Goal: Transaction & Acquisition: Purchase product/service

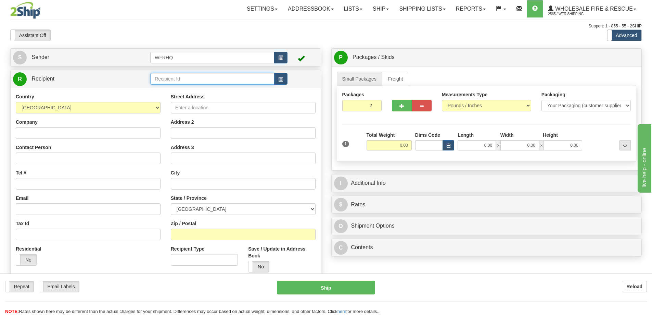
click at [183, 77] on input "text" at bounding box center [212, 79] width 124 height 12
type input "1"
type input "MEDS105B"
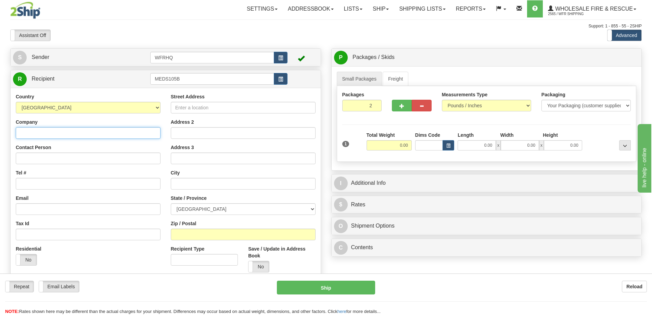
click at [62, 136] on div "Country AFGHANISTAN ALAND ISLANDS ALBANIA ALGERIA AMERICAN SAMOA ANDORRA ANGOLA…" at bounding box center [166, 185] width 310 height 195
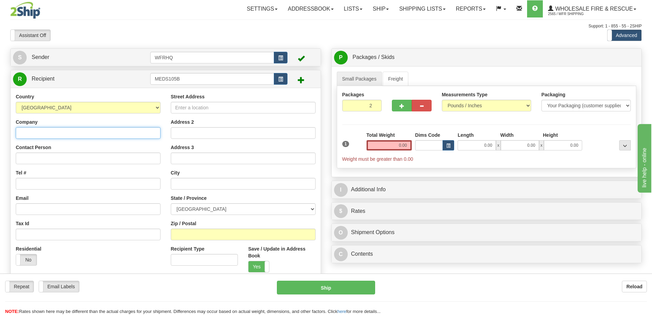
click at [42, 132] on input "Company" at bounding box center [88, 133] width 145 height 12
paste input "Medstead FD RM"
type input "Medstead Fire Dept RM"
click at [46, 155] on input "Contact Person" at bounding box center [88, 158] width 145 height 12
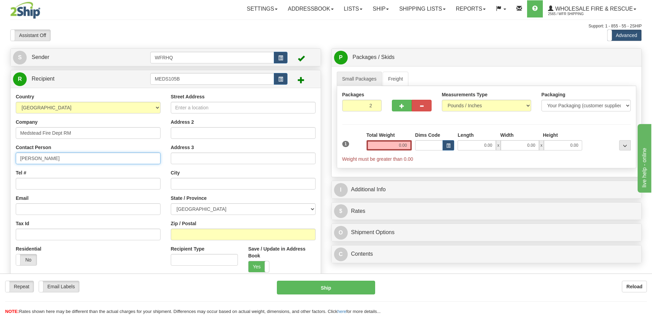
type input "Desmond Boyd"
type input "306-342-4610"
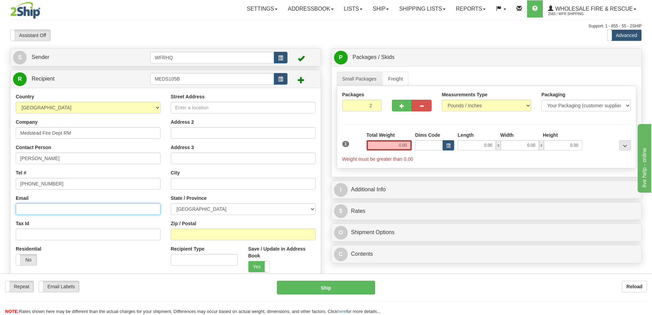
click at [36, 208] on input "Email" at bounding box center [88, 209] width 145 height 12
paste input "boydd@sasktel.net"
type input "boydd@sasktel.net"
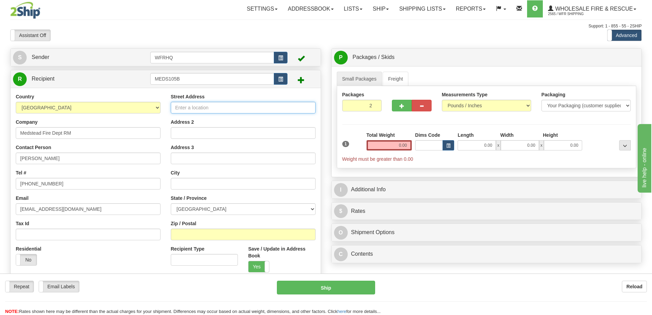
click at [200, 107] on input "Street Address" at bounding box center [243, 108] width 145 height 12
type input "105B McMurphy Road"
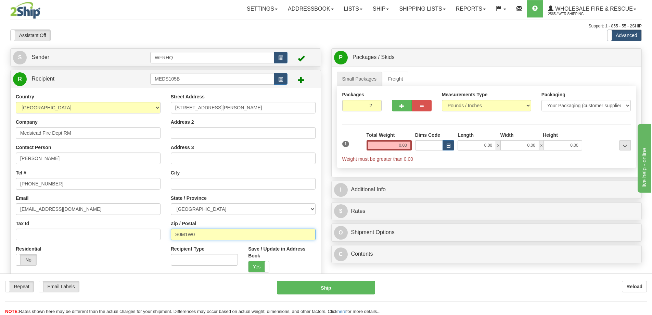
type input "S0M1W0"
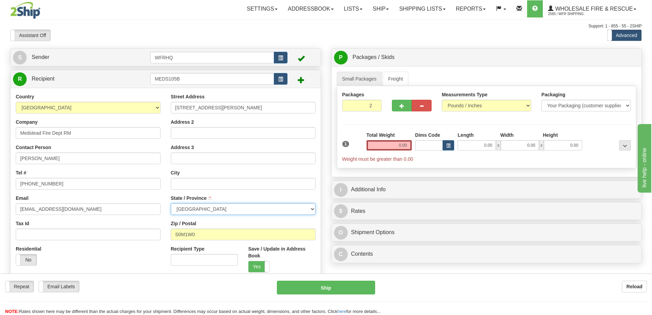
type input "MEDSTEAD"
select select "SK"
click at [396, 148] on input "0.00" at bounding box center [389, 145] width 45 height 10
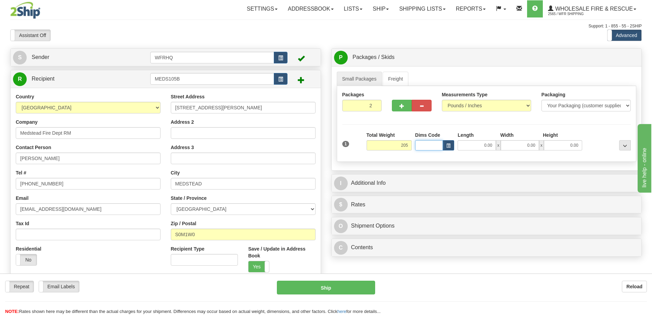
type input "205.00"
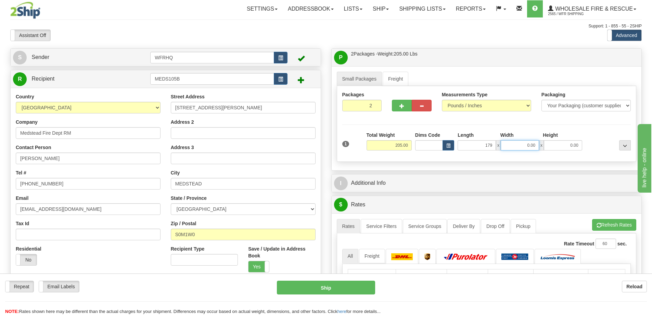
type input "179.00"
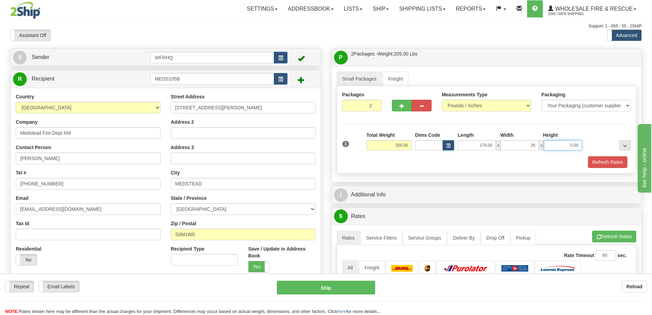
type input "26.00"
type input "11.00"
click at [610, 156] on button "Refresh Rates" at bounding box center [607, 162] width 39 height 12
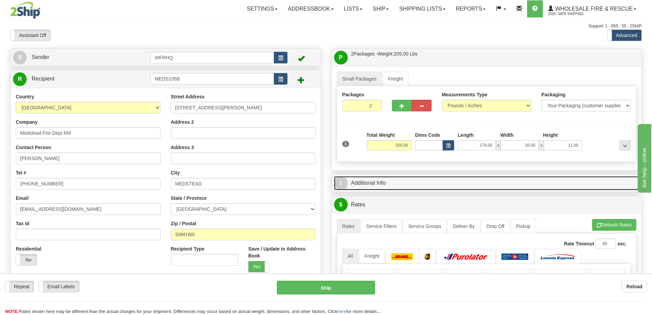
click at [414, 185] on link "I Additional Info" at bounding box center [486, 183] width 305 height 14
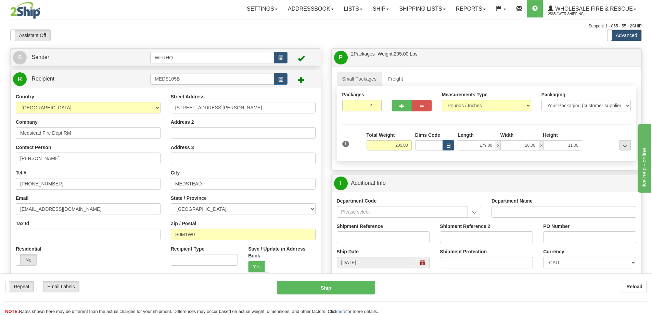
click at [364, 243] on div "Shipment Reference" at bounding box center [383, 234] width 103 height 25
click at [366, 240] on input "Shipment Reference" at bounding box center [383, 237] width 93 height 12
type input "S45116-30613"
type input "Chief Boyd"
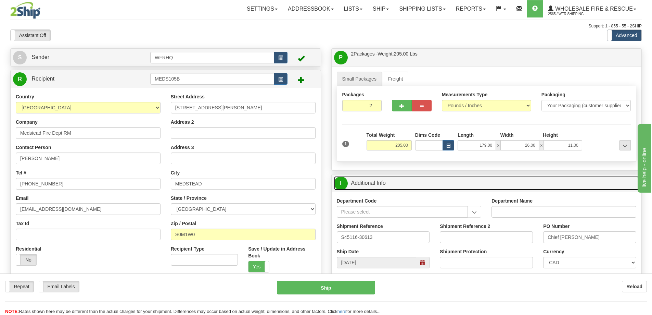
click at [402, 183] on link "I Additional Info" at bounding box center [486, 183] width 305 height 14
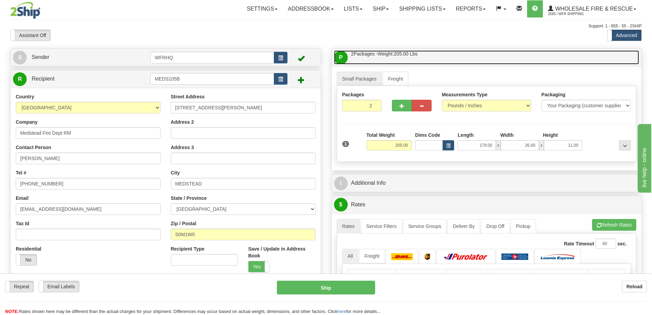
click at [422, 57] on link "P Packages / Skids 2 Packages - Weight: 205.00 Lbs 1 Skids - Weight: NaN Lbs" at bounding box center [486, 57] width 305 height 14
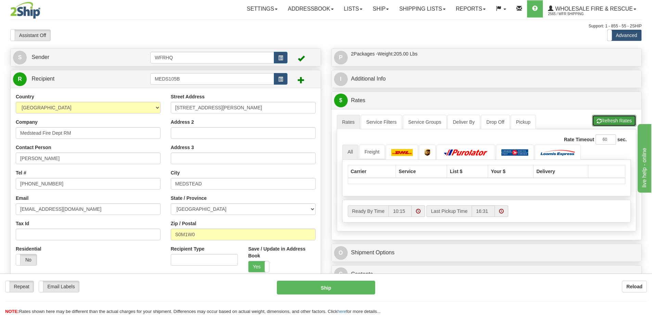
click at [613, 120] on button "Refresh Rates" at bounding box center [614, 121] width 44 height 12
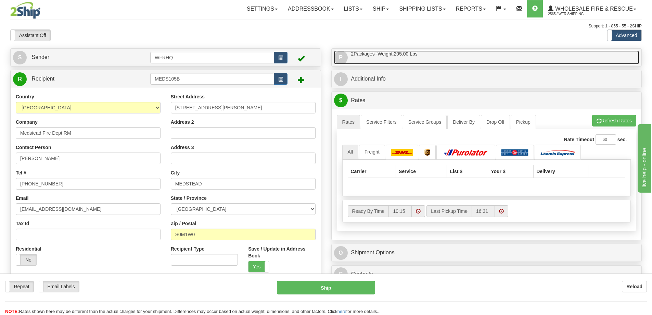
click at [402, 50] on span "2 Packages - Weight: 205.00 Lbs" at bounding box center [384, 53] width 66 height 7
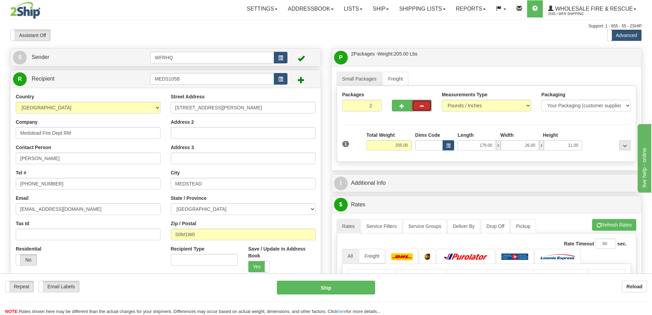
click at [427, 107] on button "button" at bounding box center [422, 106] width 20 height 12
type input "1"
click at [402, 79] on link "Freight" at bounding box center [396, 79] width 26 height 14
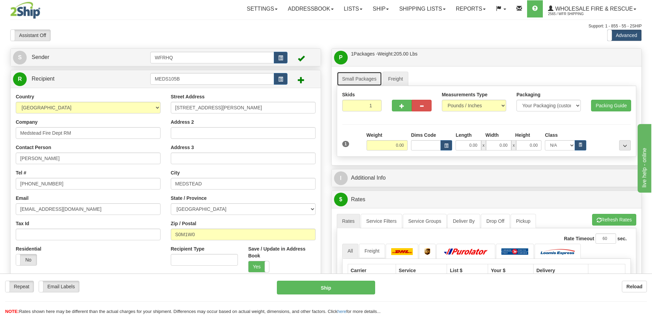
click at [368, 77] on link "Small Packages" at bounding box center [359, 79] width 45 height 14
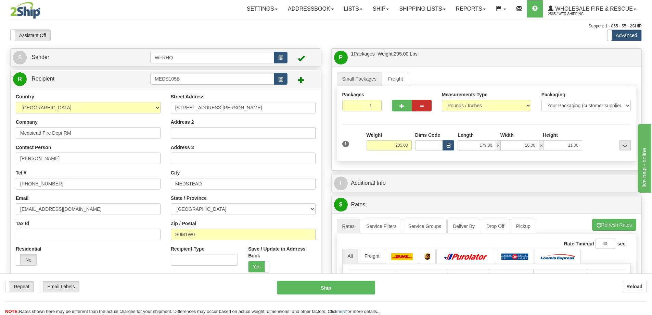
click at [432, 105] on div at bounding box center [412, 104] width 50 height 26
click at [429, 106] on button "button" at bounding box center [422, 106] width 20 height 12
drag, startPoint x: 384, startPoint y: 146, endPoint x: 482, endPoint y: 151, distance: 98.3
click at [482, 151] on div "1 Weight 205.00 Dims Code x" at bounding box center [487, 143] width 292 height 24
type input "0.00"
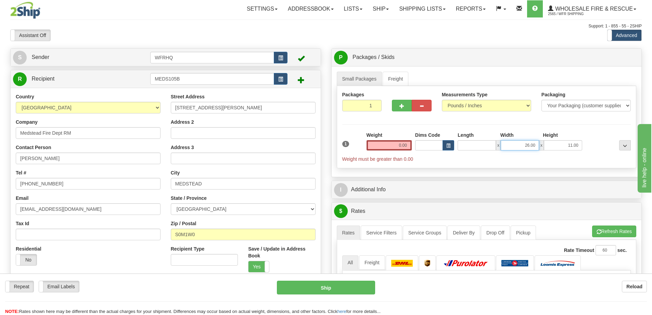
type input "0.00"
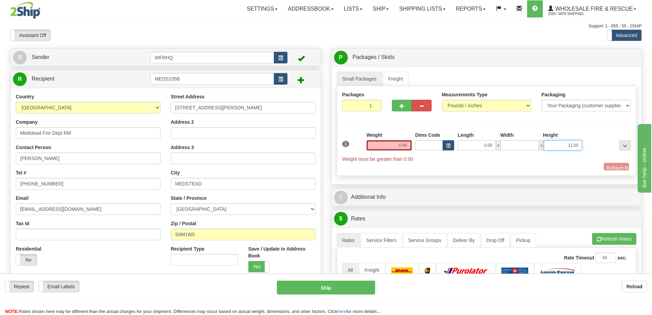
type input "0.00"
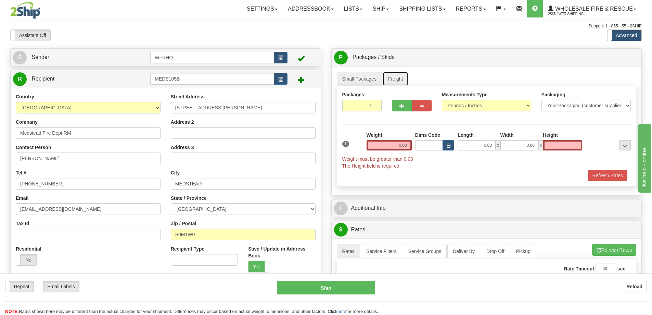
type input "0.00"
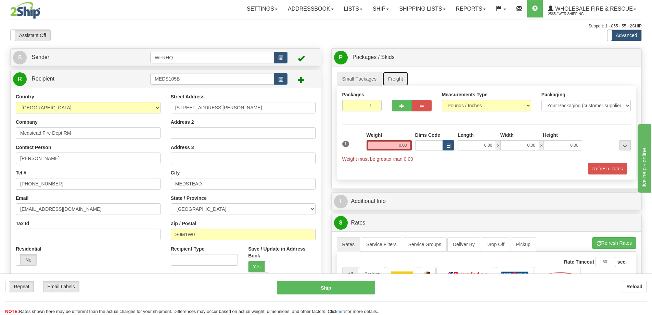
click at [404, 79] on link "Freight" at bounding box center [396, 79] width 26 height 14
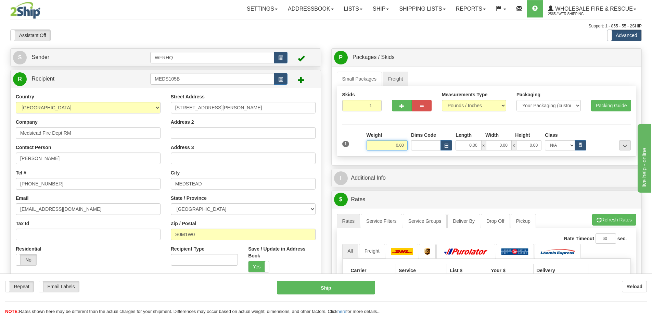
click at [392, 148] on input "0.00" at bounding box center [387, 145] width 41 height 10
type input "205.00"
type input "179.00"
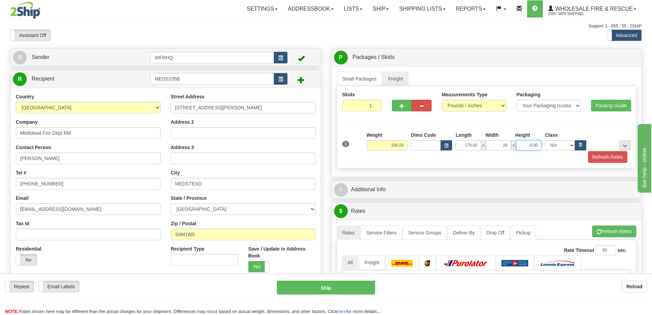
type input "26.00"
type input "11.00"
click at [485, 161] on div "Refresh Rates" at bounding box center [487, 157] width 292 height 12
click at [608, 159] on button "Refresh Rates" at bounding box center [607, 157] width 39 height 12
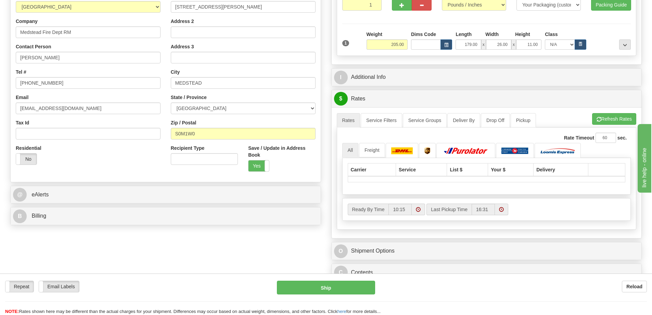
scroll to position [103, 0]
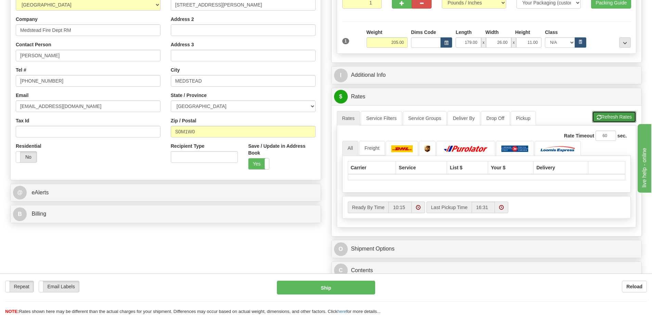
click at [603, 117] on button "Refresh Rates" at bounding box center [614, 117] width 44 height 12
click at [367, 145] on link "Freight" at bounding box center [372, 148] width 26 height 14
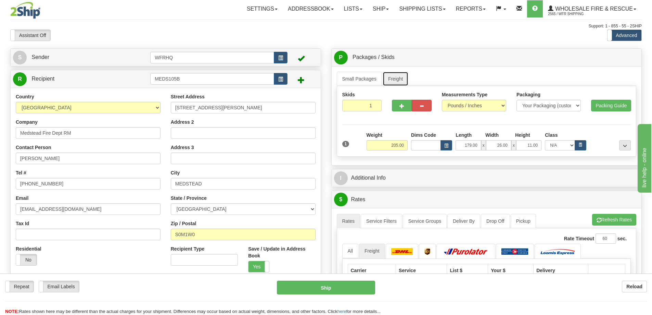
click at [395, 78] on link "Freight" at bounding box center [396, 79] width 26 height 14
click at [386, 79] on link "Freight" at bounding box center [396, 79] width 26 height 14
click at [400, 105] on span "button" at bounding box center [401, 106] width 5 height 4
radio input "true"
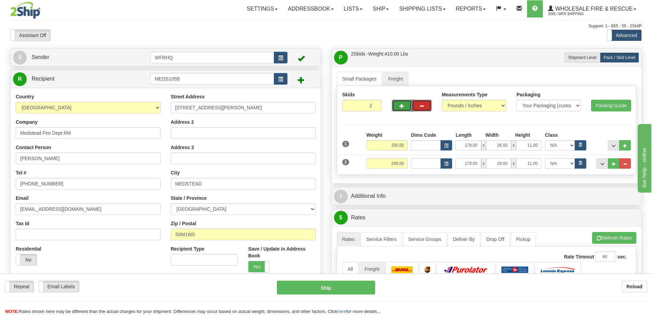
click at [426, 107] on button "button" at bounding box center [422, 106] width 20 height 12
type input "1"
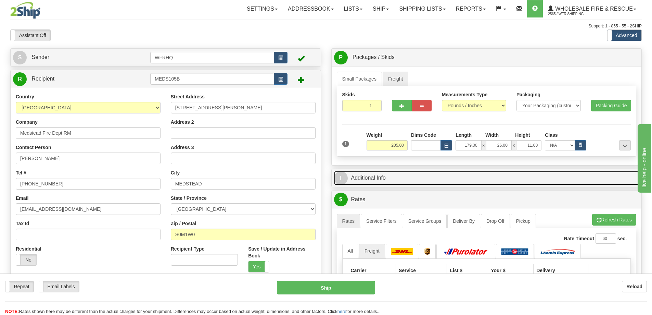
click at [366, 174] on link "I Additional Info" at bounding box center [486, 178] width 305 height 14
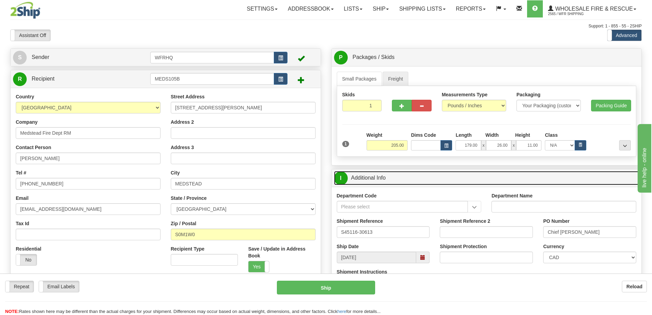
click at [368, 171] on link "I Additional Info" at bounding box center [486, 178] width 305 height 14
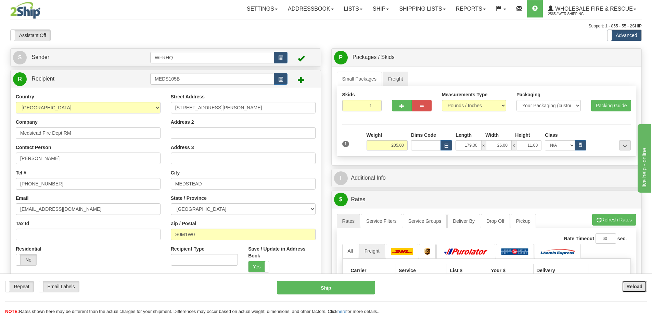
click at [642, 286] on button "Reload" at bounding box center [634, 286] width 25 height 12
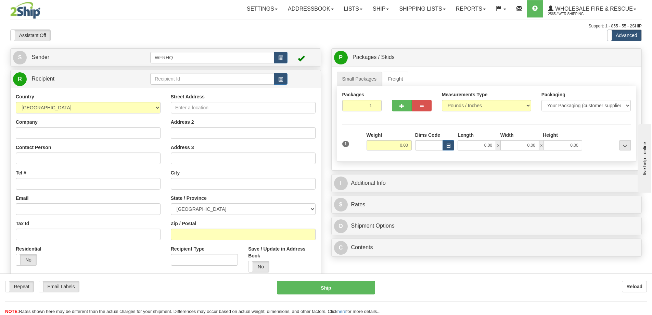
click at [398, 70] on div "Small Packages Freight Packages 1 1 Measurements Type" at bounding box center [487, 118] width 310 height 104
click at [398, 76] on link "Freight" at bounding box center [396, 79] width 26 height 14
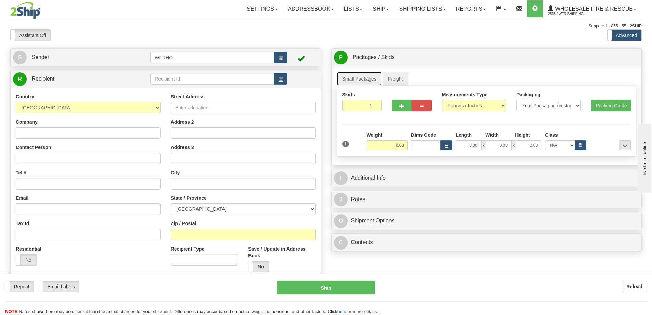
click at [363, 75] on link "Small Packages" at bounding box center [359, 79] width 45 height 14
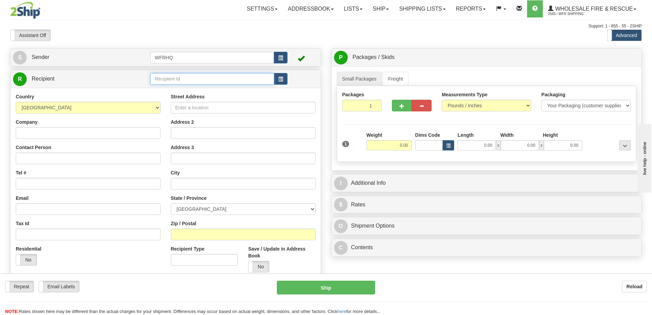
click at [176, 78] on input "text" at bounding box center [212, 79] width 124 height 12
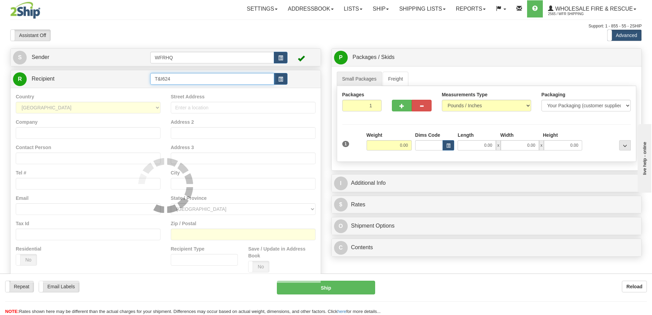
type input "T&I624"
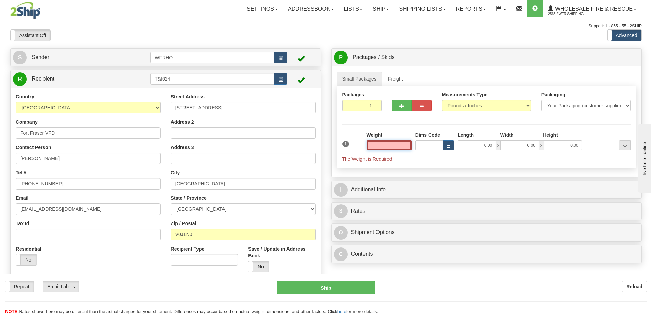
click at [391, 144] on input "text" at bounding box center [389, 145] width 45 height 10
type input "4.00"
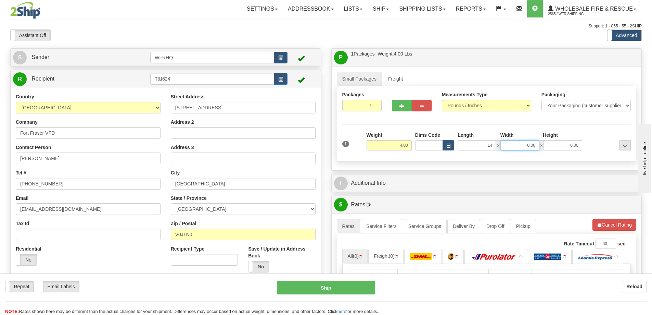
type input "14.00"
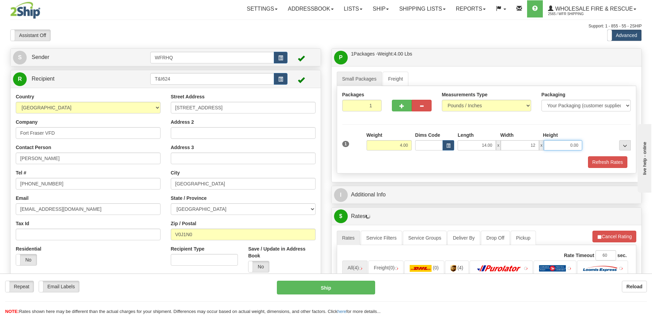
type input "12.00"
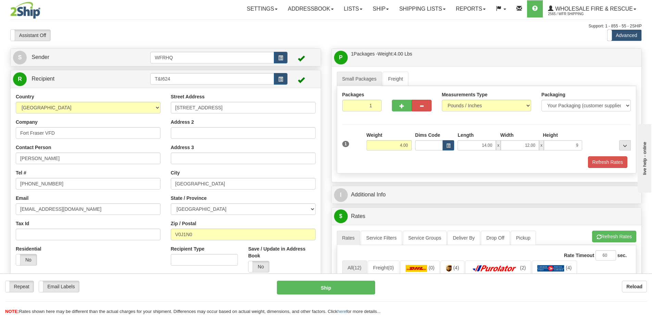
type input "9.00"
click at [423, 159] on div "Refresh Rates" at bounding box center [487, 162] width 292 height 12
click at [620, 166] on button "Refresh Rates" at bounding box center [607, 162] width 39 height 12
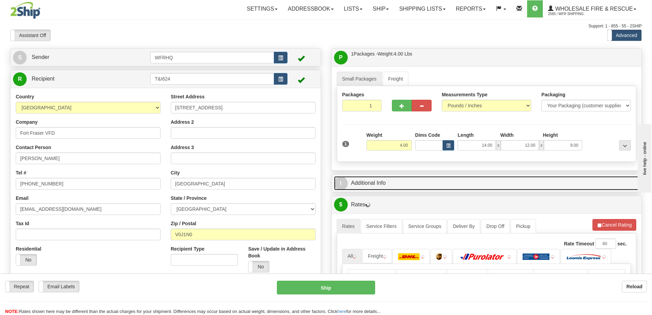
click at [476, 178] on link "I Additional Info" at bounding box center [486, 183] width 305 height 14
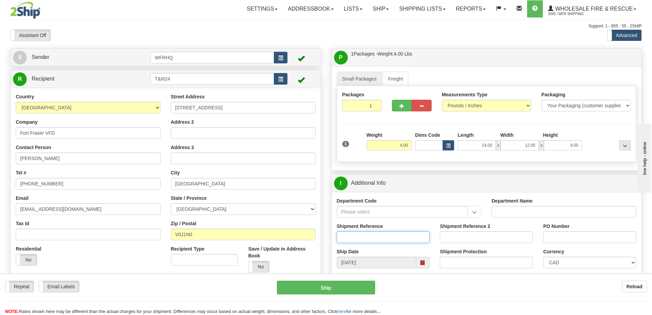
click at [367, 235] on input "Shipment Reference" at bounding box center [383, 237] width 93 height 12
type input "S46365-30620"
type input "FFVFD"
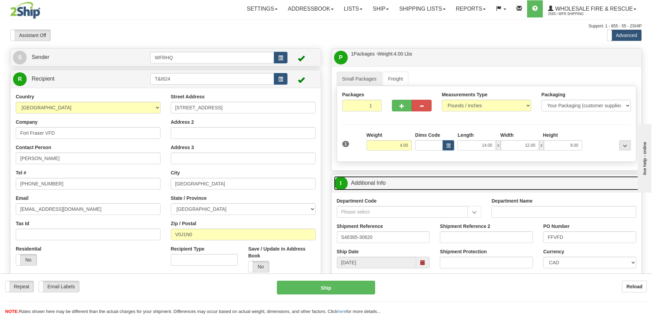
click at [450, 184] on link "I Additional Info" at bounding box center [486, 183] width 305 height 14
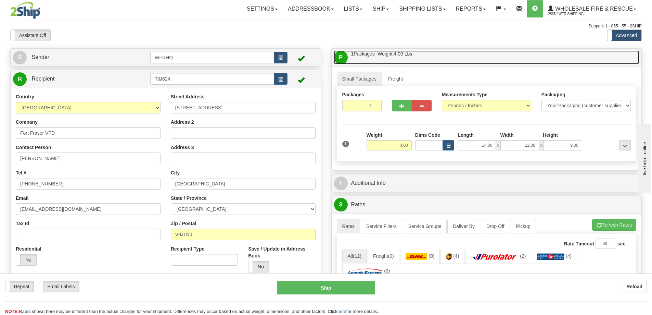
click at [450, 58] on link "P Packages / Skids 1 Packages - Weight: 4.00 Lbs 1 Skids - Weight: NaN Lbs" at bounding box center [486, 57] width 305 height 14
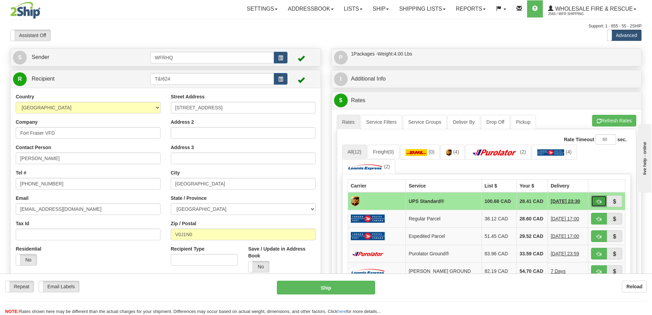
click at [600, 201] on span "button" at bounding box center [599, 201] width 5 height 4
type input "11"
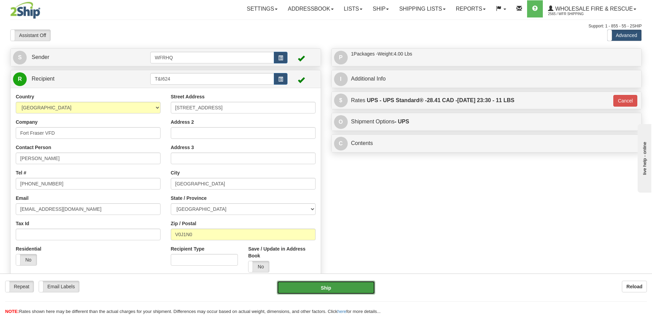
click at [363, 293] on button "Ship" at bounding box center [326, 287] width 98 height 14
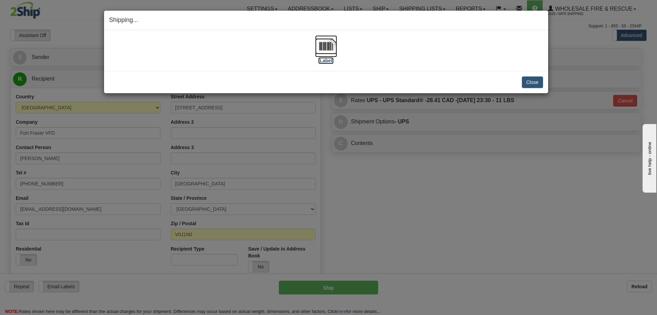
click at [325, 52] on img at bounding box center [326, 46] width 22 height 22
